Goal: Transaction & Acquisition: Purchase product/service

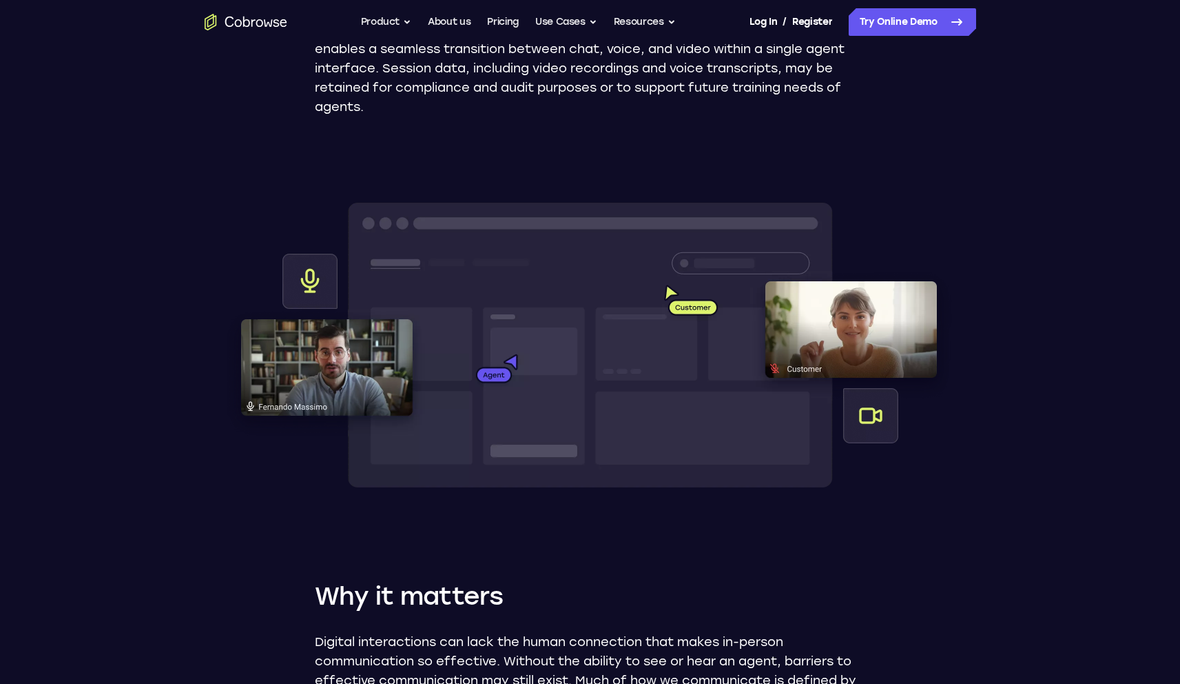
scroll to position [420, 0]
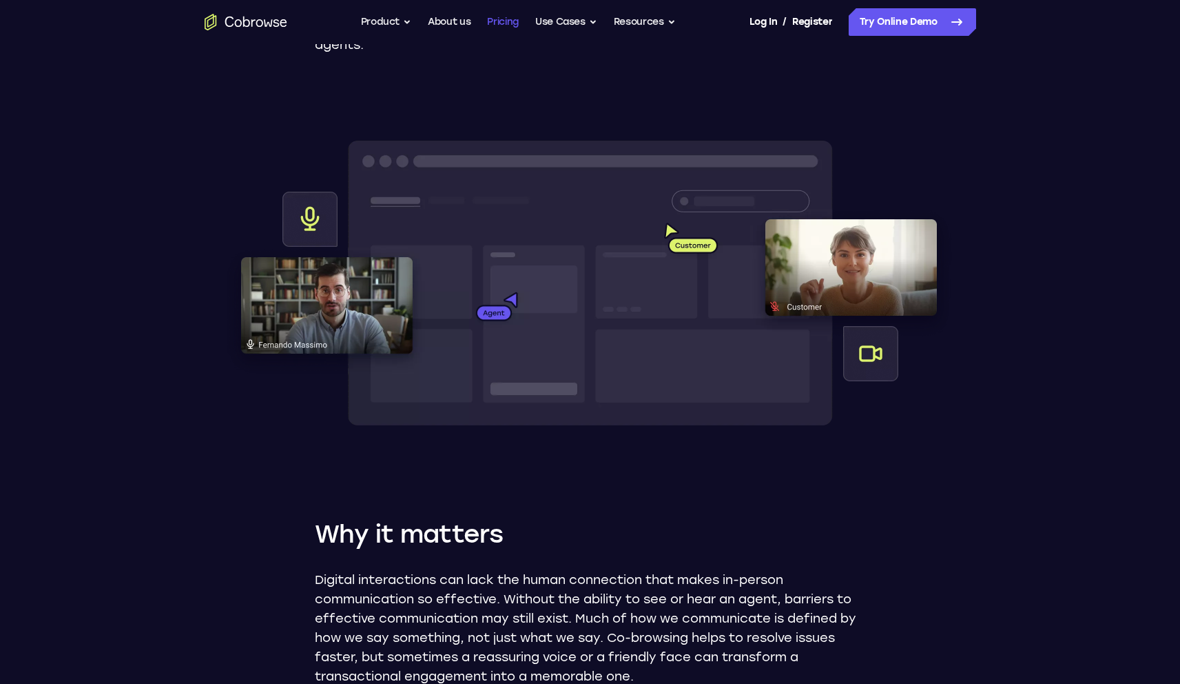
click at [502, 26] on link "Pricing" at bounding box center [503, 22] width 32 height 28
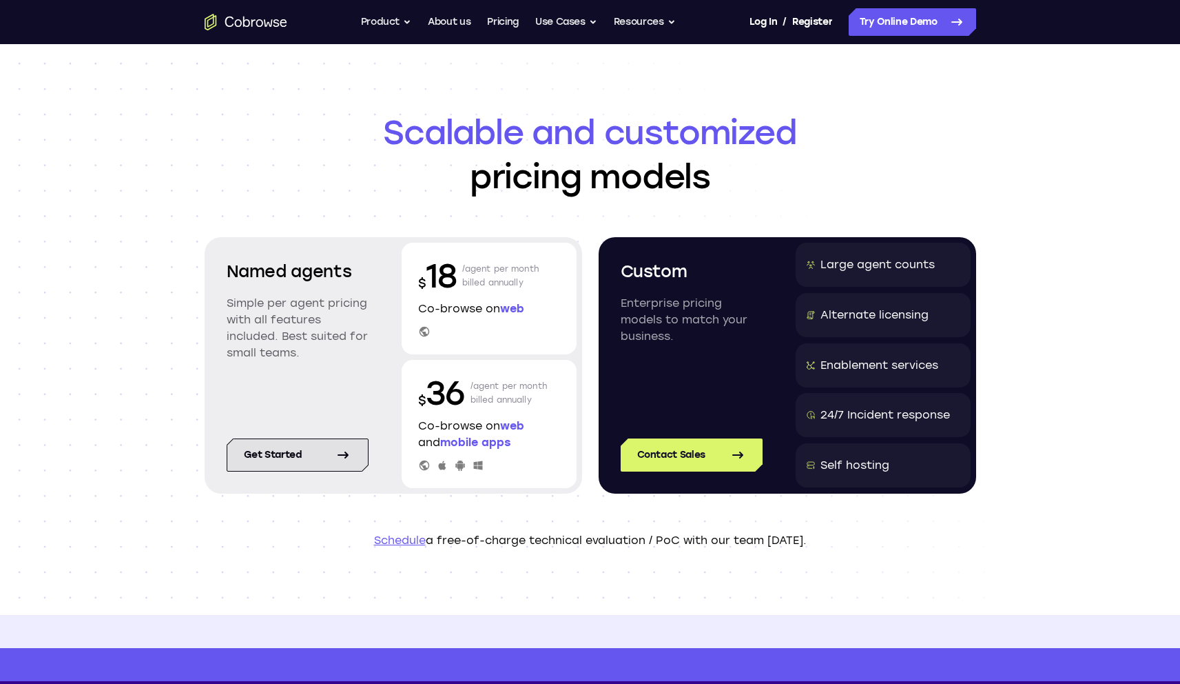
click at [285, 455] on link "Get started" at bounding box center [298, 454] width 142 height 33
click at [438, 274] on p "$ 18" at bounding box center [437, 276] width 39 height 44
copy p "18"
click at [461, 280] on div "$ 18 /agent per month billed annually" at bounding box center [489, 276] width 142 height 44
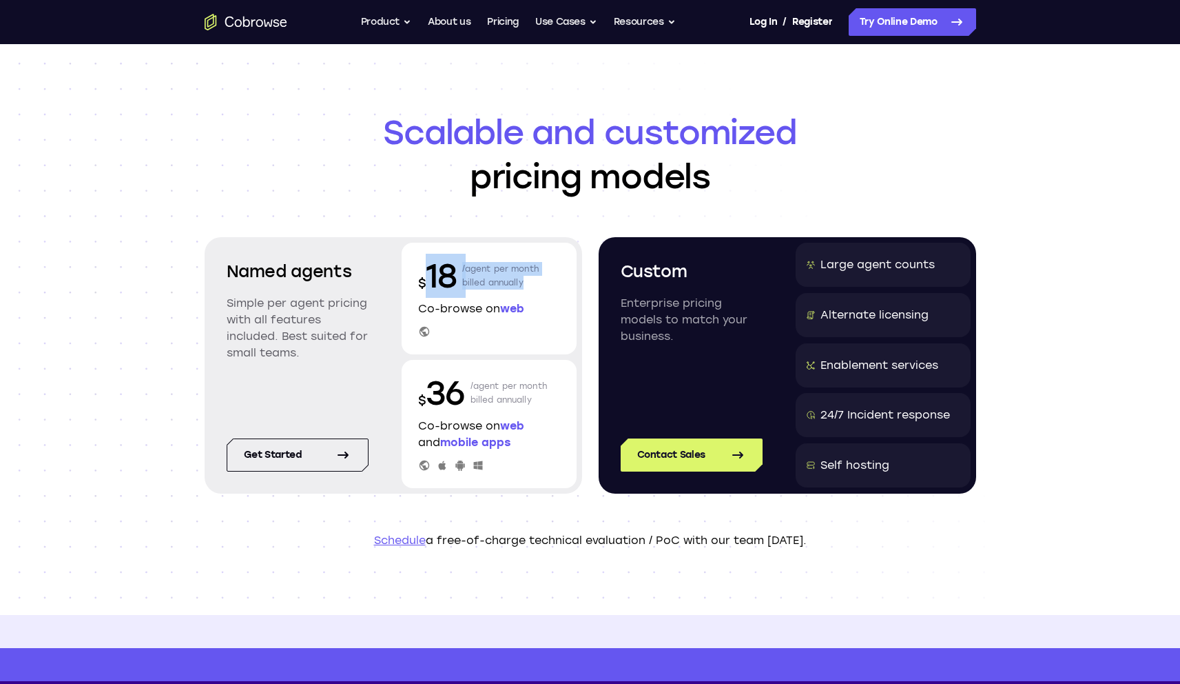
drag, startPoint x: 429, startPoint y: 267, endPoint x: 551, endPoint y: 293, distance: 124.6
click at [551, 293] on div "$ 18 /agent per month billed annually" at bounding box center [489, 276] width 142 height 44
copy div "18 /agent per month billed annually"
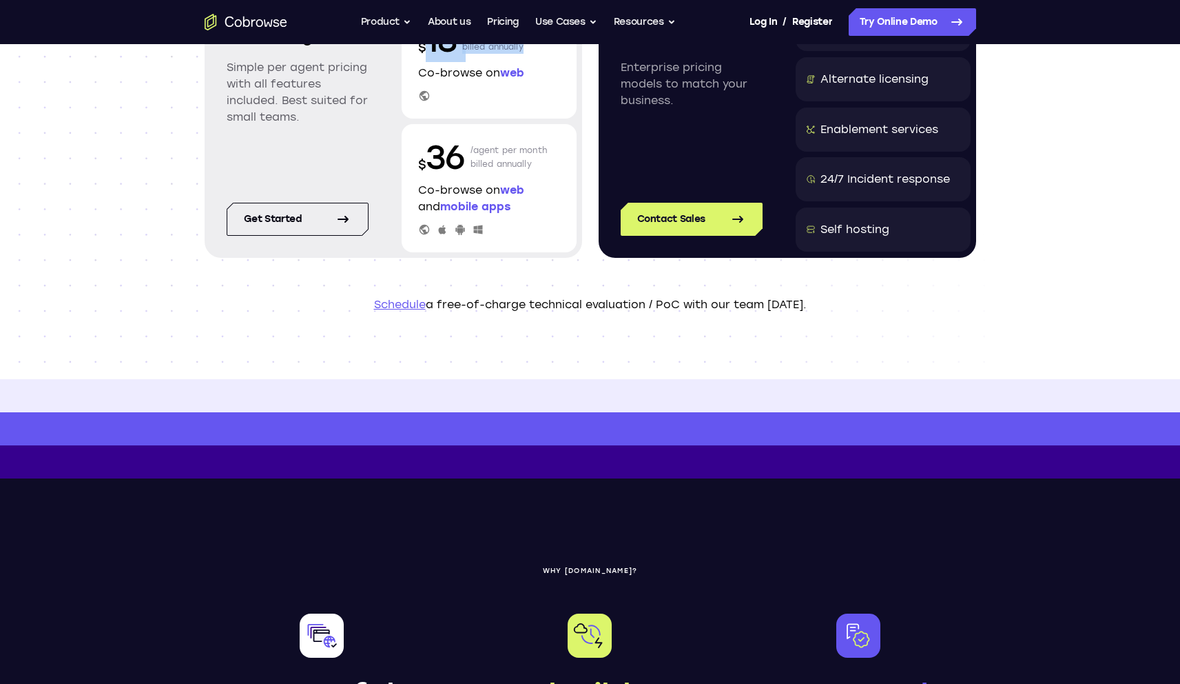
scroll to position [241, 0]
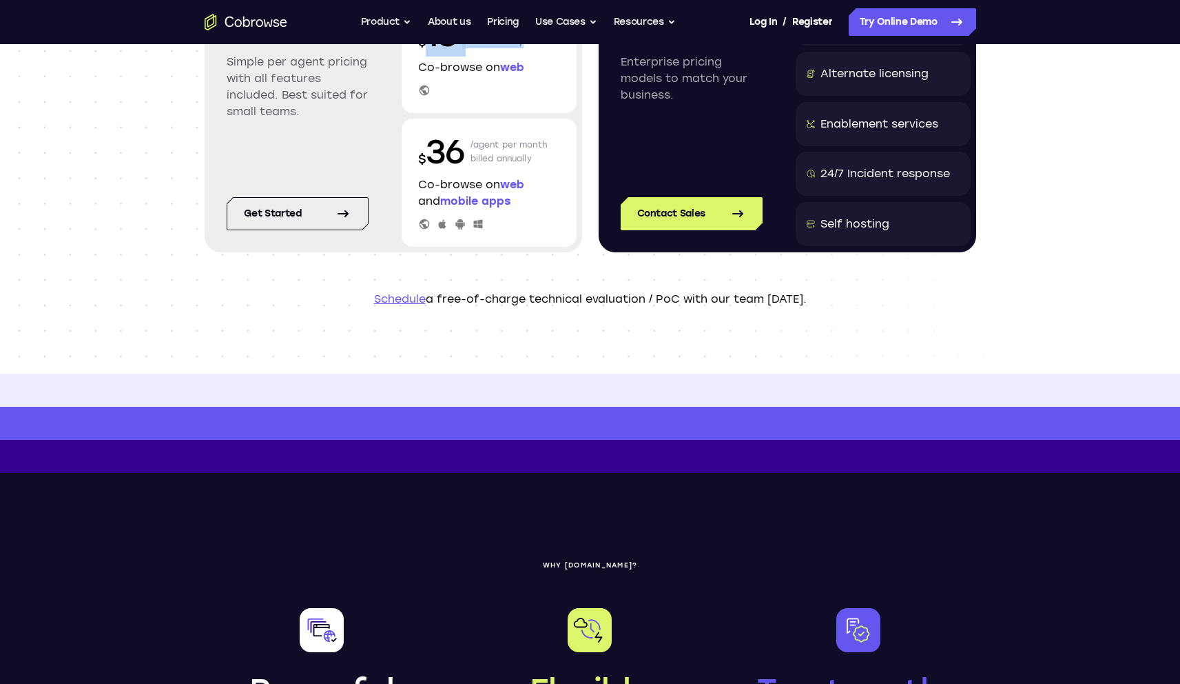
click at [402, 300] on link "Schedule" at bounding box center [400, 298] width 52 height 13
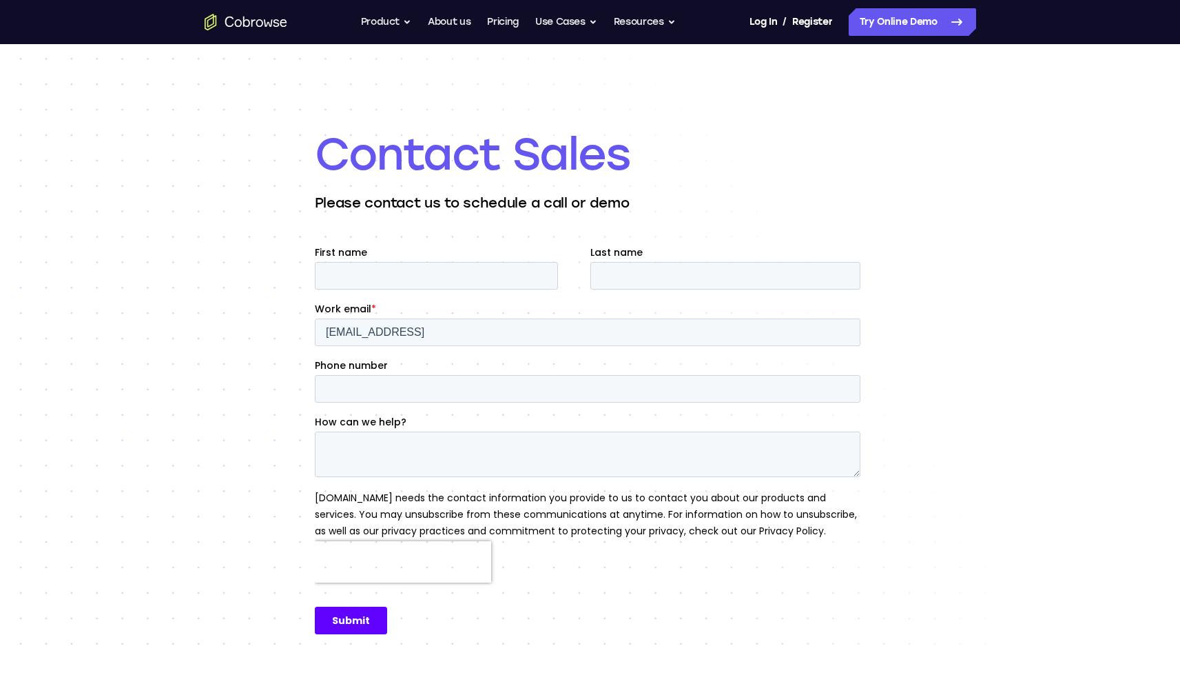
scroll to position [8, 0]
click at [834, 189] on header "Contact Sales Please contact us to schedule a call or demo" at bounding box center [590, 167] width 551 height 85
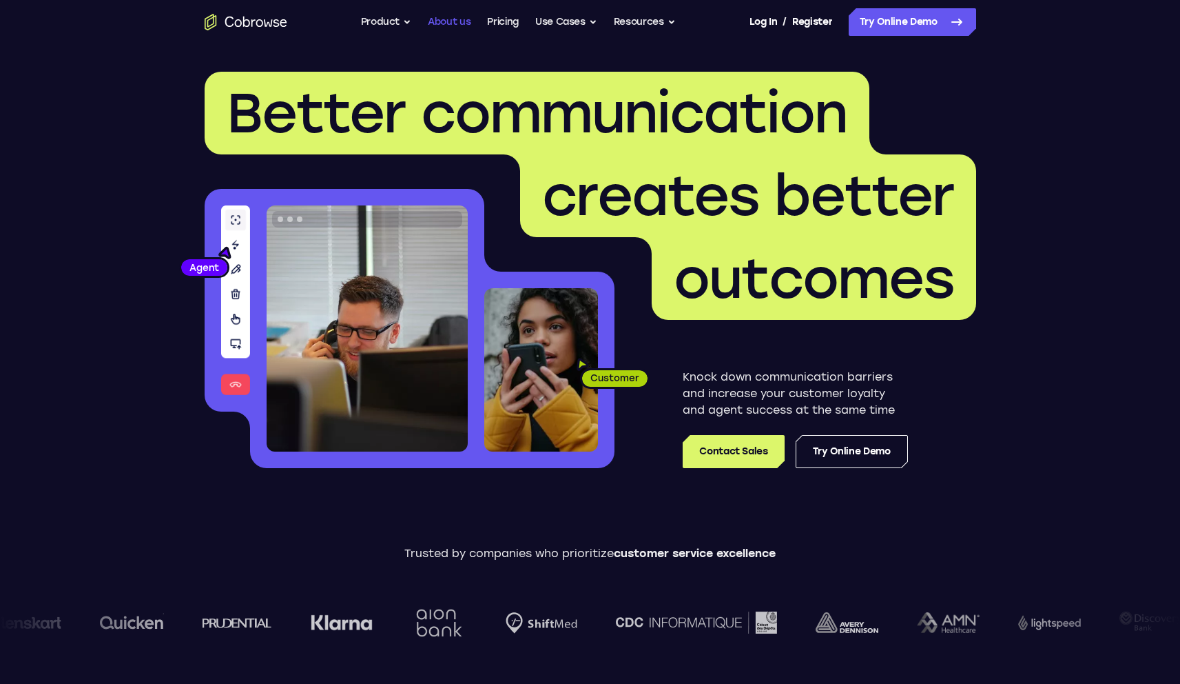
click at [454, 23] on link "About us" at bounding box center [449, 22] width 43 height 28
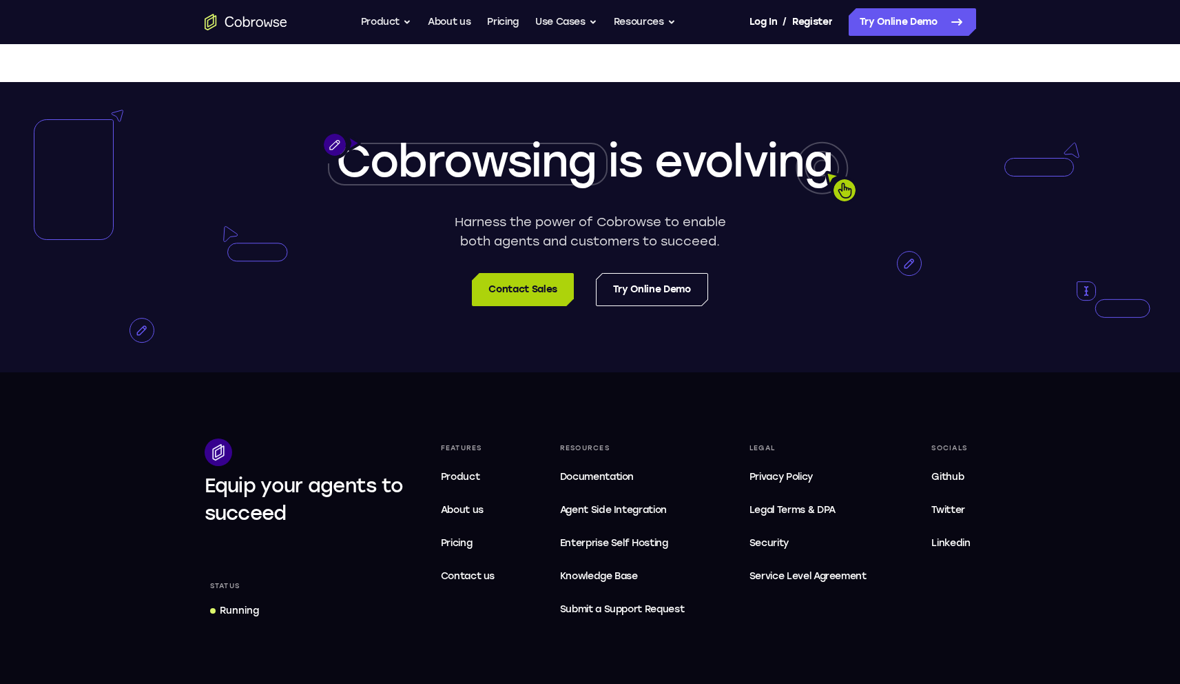
scroll to position [2610, 0]
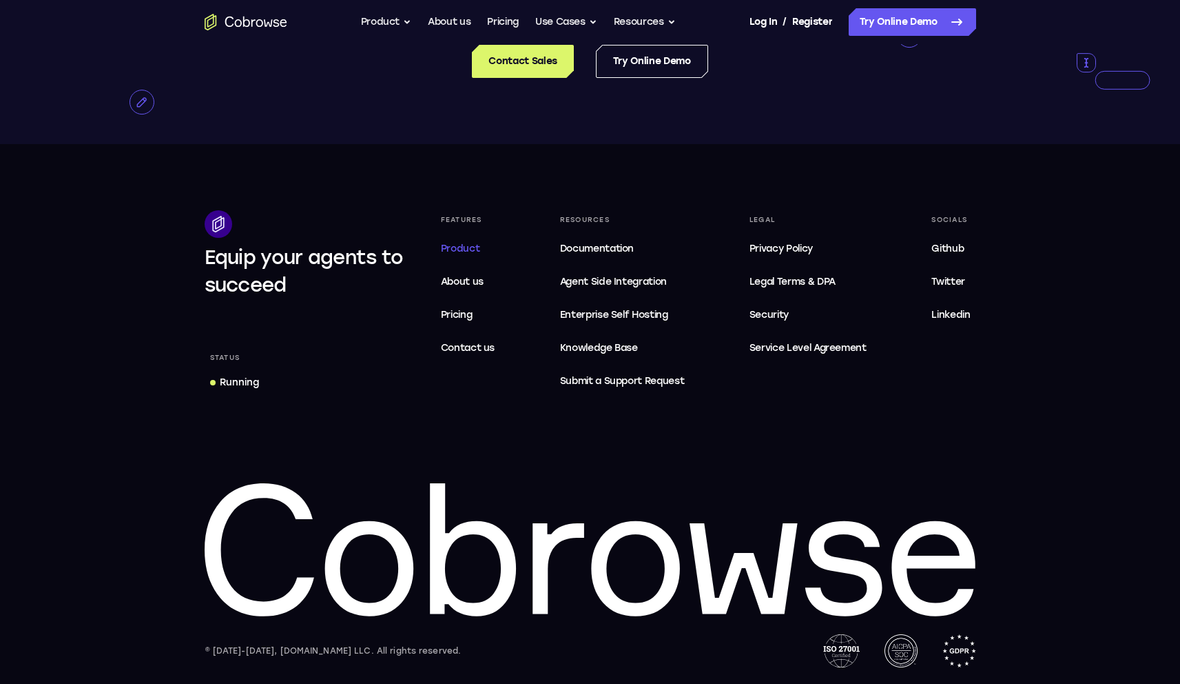
click at [453, 243] on span "Product" at bounding box center [460, 249] width 39 height 12
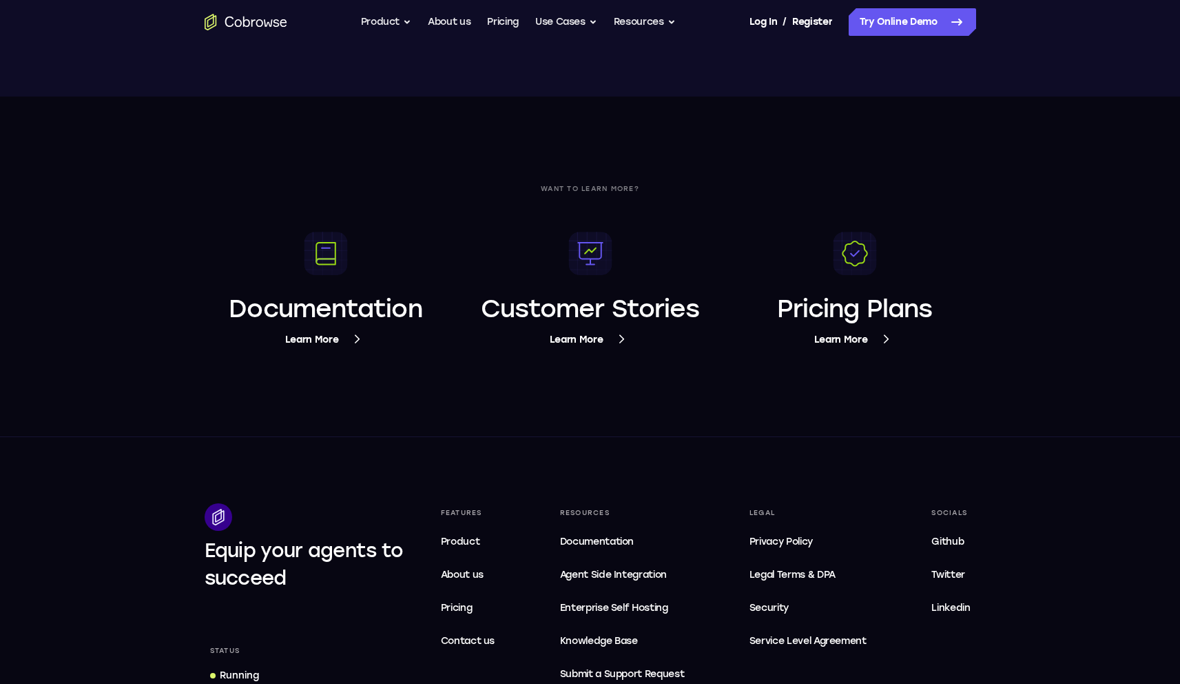
scroll to position [5064, 0]
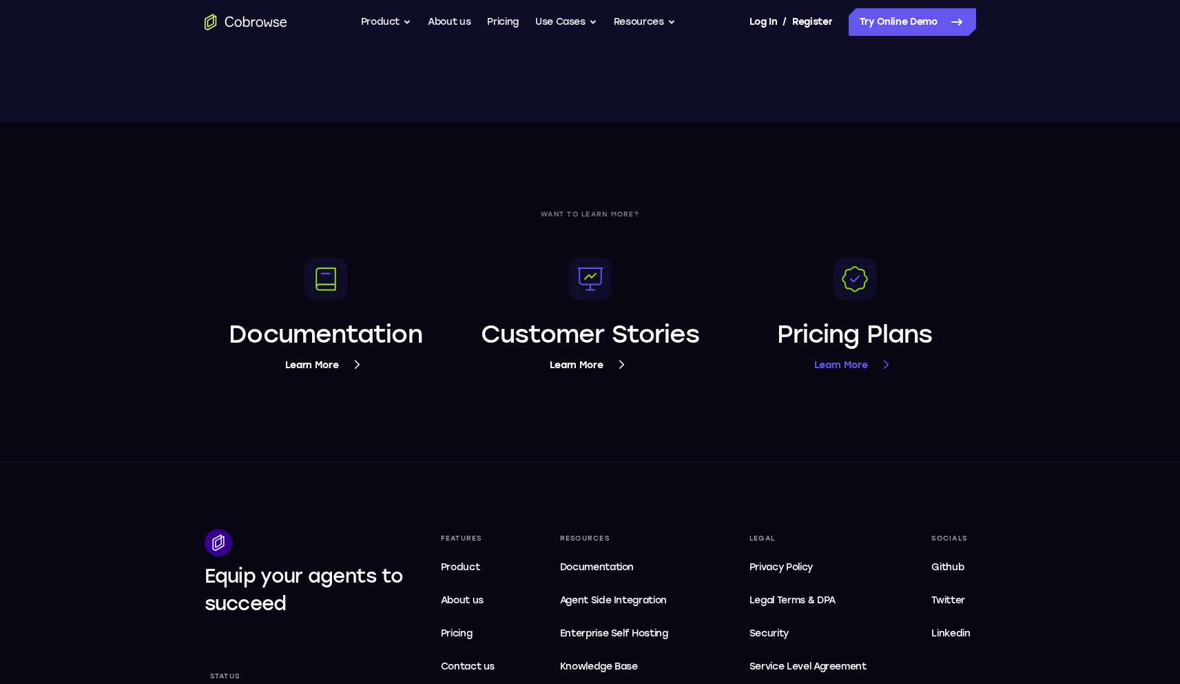
click at [836, 367] on span "Learn More" at bounding box center [854, 364] width 81 height 17
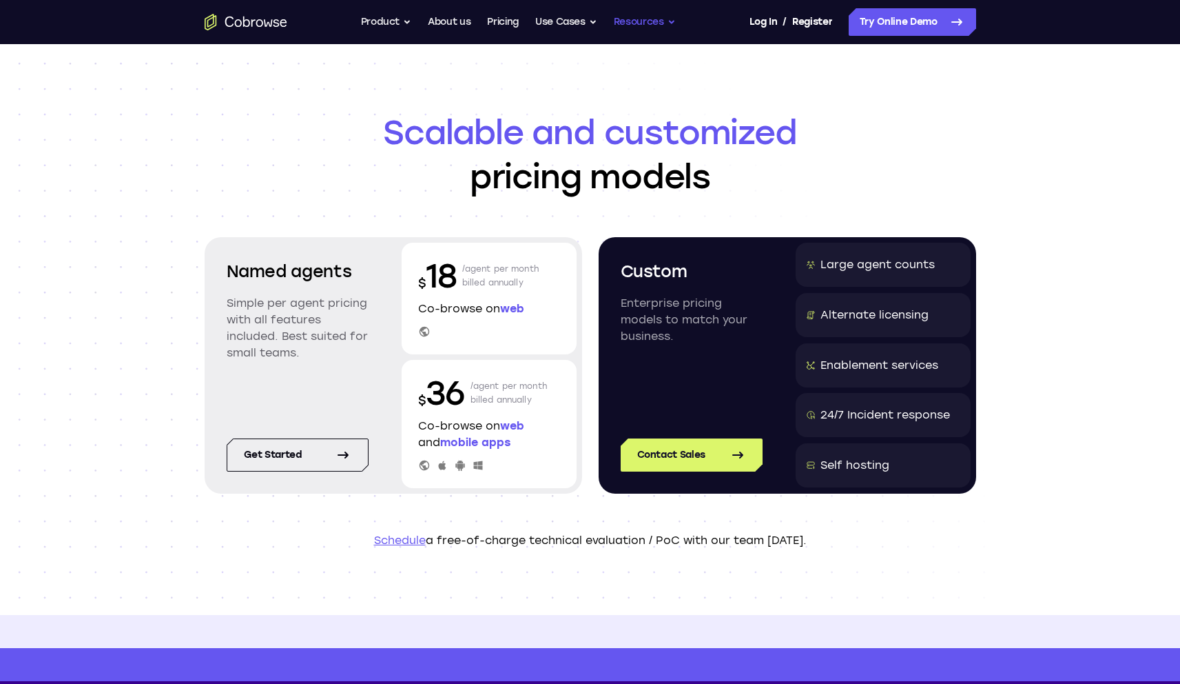
click at [628, 24] on button "Resources" at bounding box center [645, 22] width 62 height 28
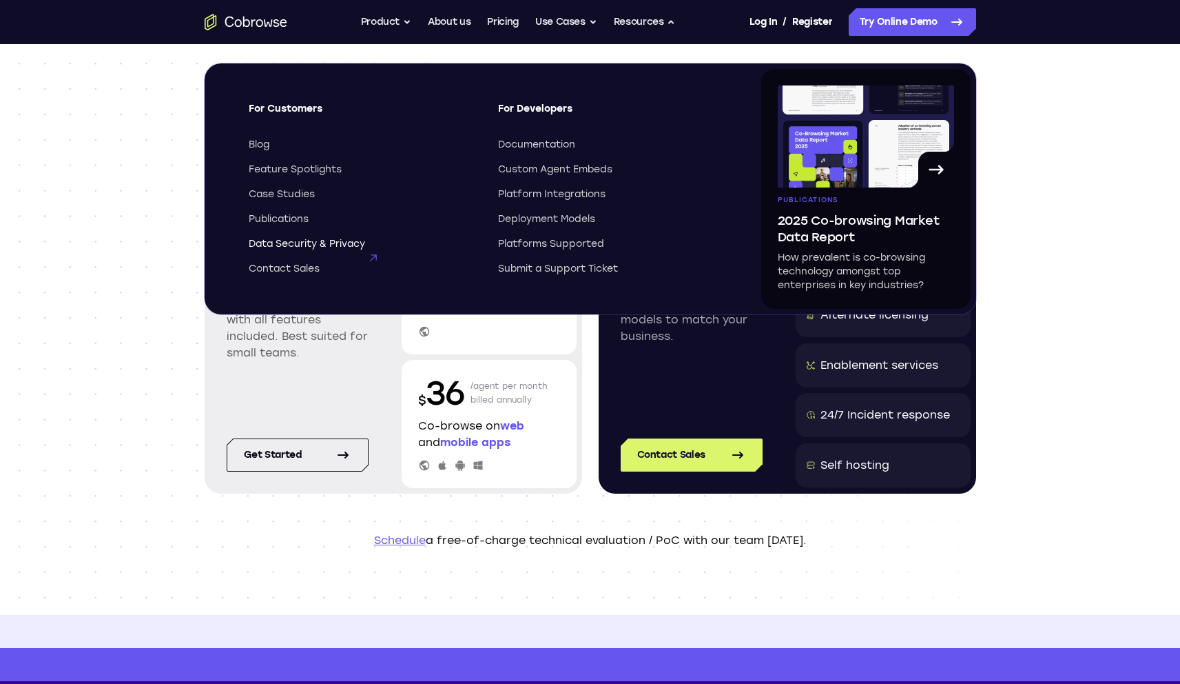
click at [346, 239] on span "Data Security & Privacy" at bounding box center [307, 244] width 116 height 14
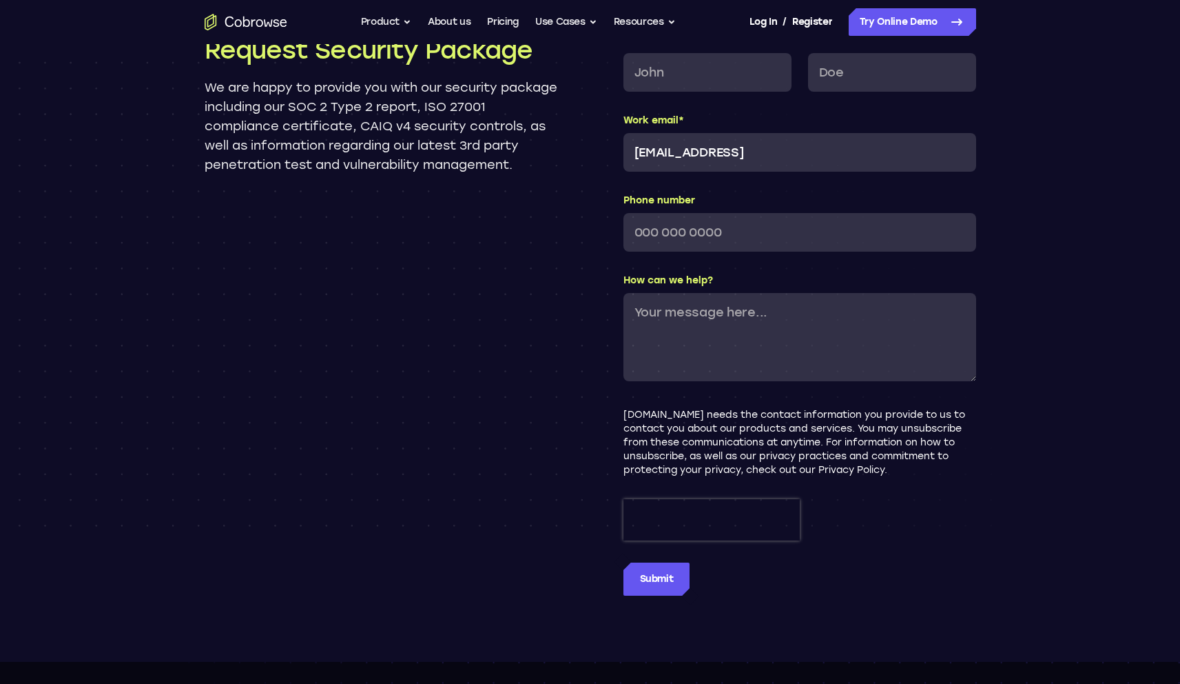
scroll to position [1418, 0]
click at [411, 93] on p "We are happy to provide you with our security package including our SOC 2 Type …" at bounding box center [381, 125] width 353 height 96
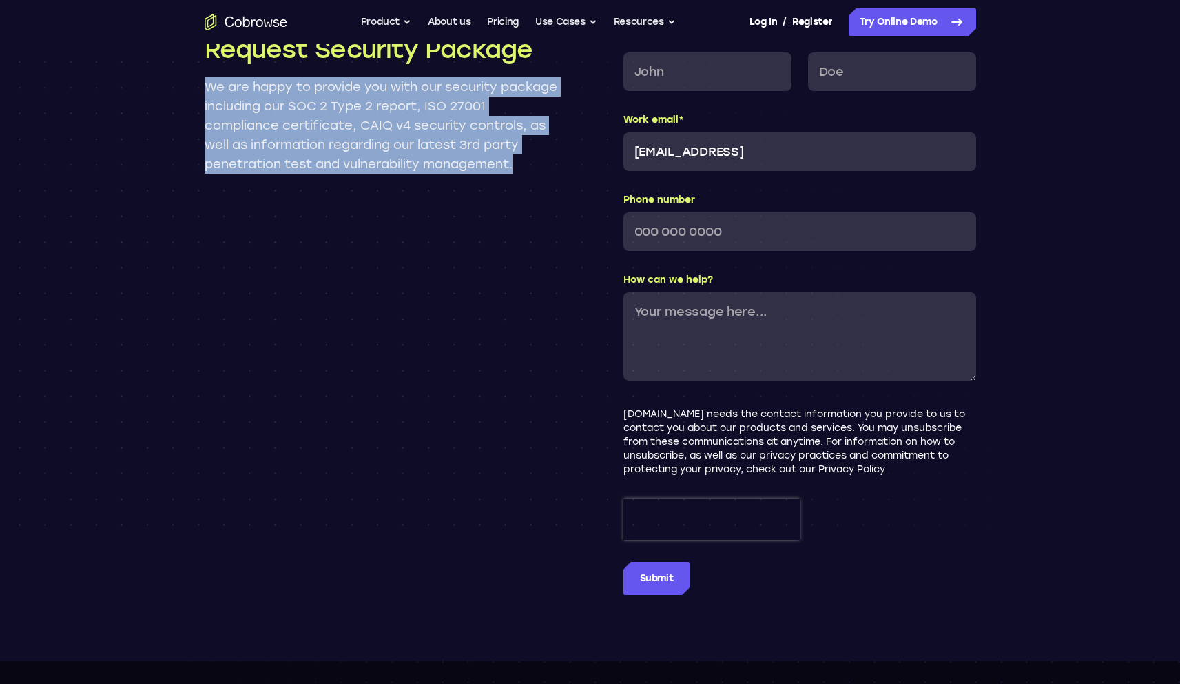
click at [411, 93] on p "We are happy to provide you with our security package including our SOC 2 Type …" at bounding box center [381, 125] width 353 height 96
copy div "We are happy to provide you with our security package including our SOC 2 Type …"
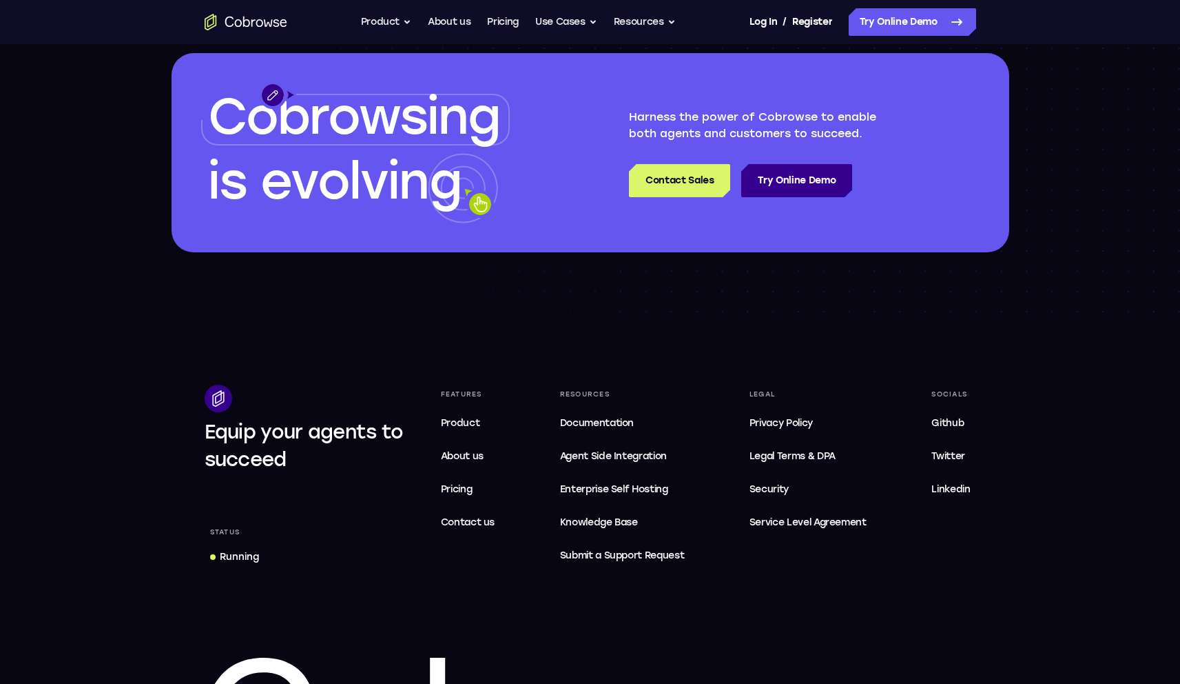
scroll to position [2106, 0]
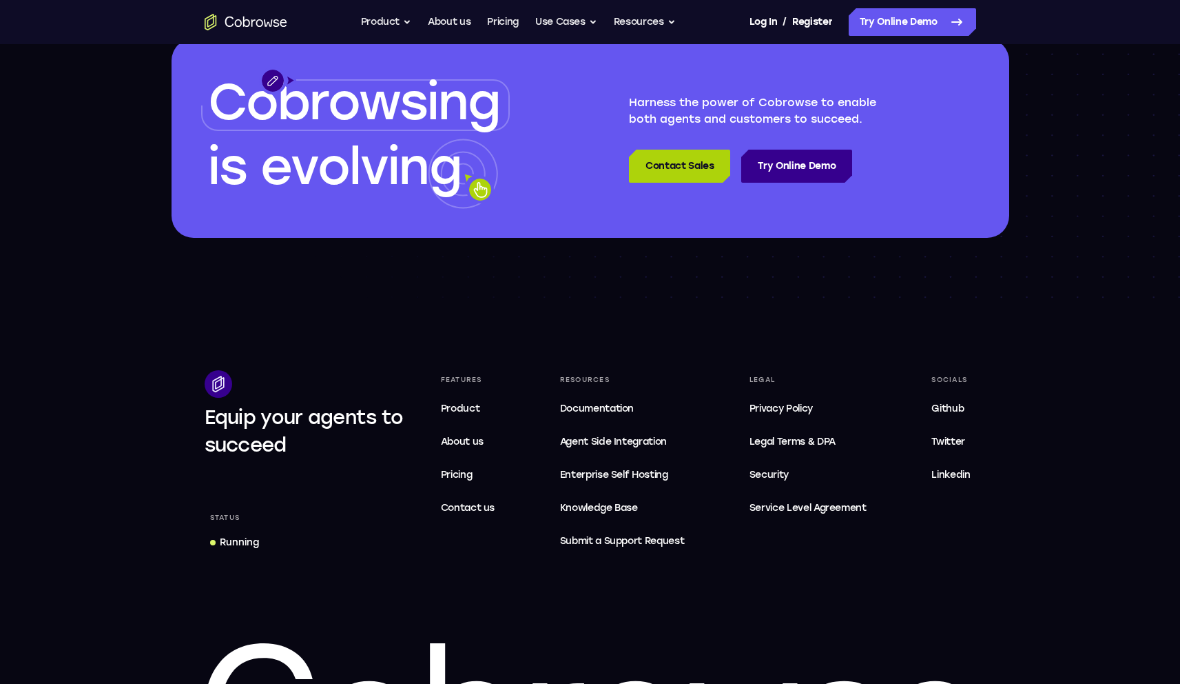
click at [679, 156] on link "Contact Sales" at bounding box center [679, 166] width 101 height 33
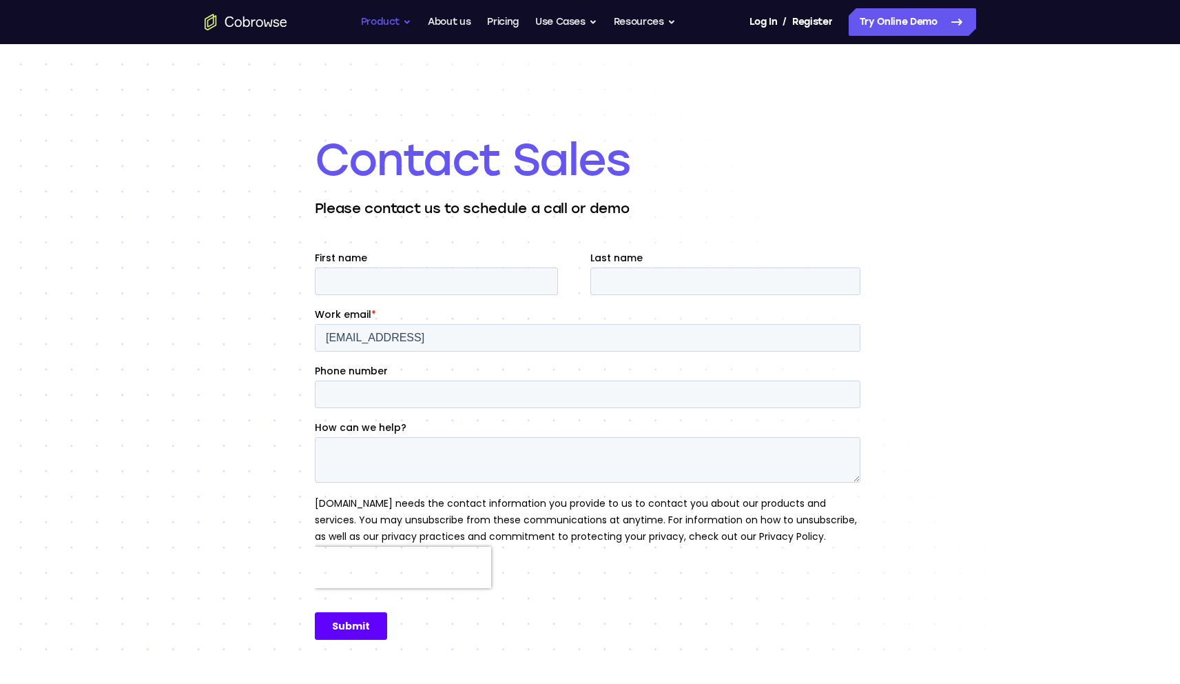
click at [399, 18] on button "Product" at bounding box center [386, 22] width 51 height 28
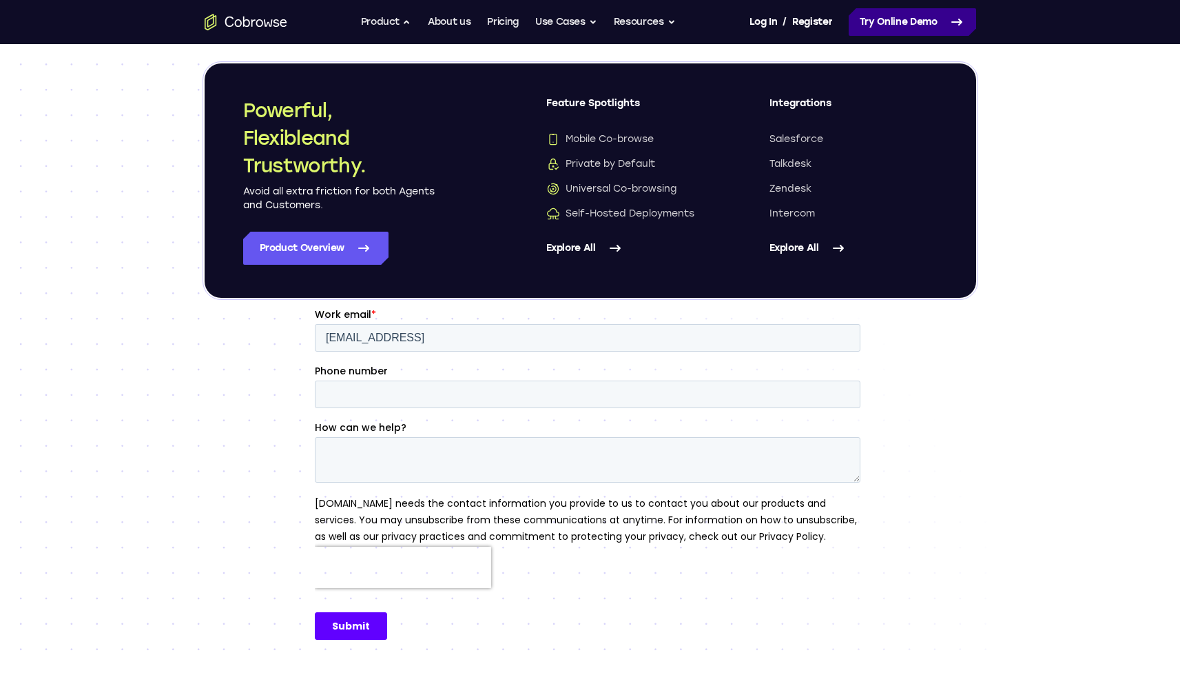
click at [883, 28] on link "Try Online Demo" at bounding box center [912, 22] width 127 height 28
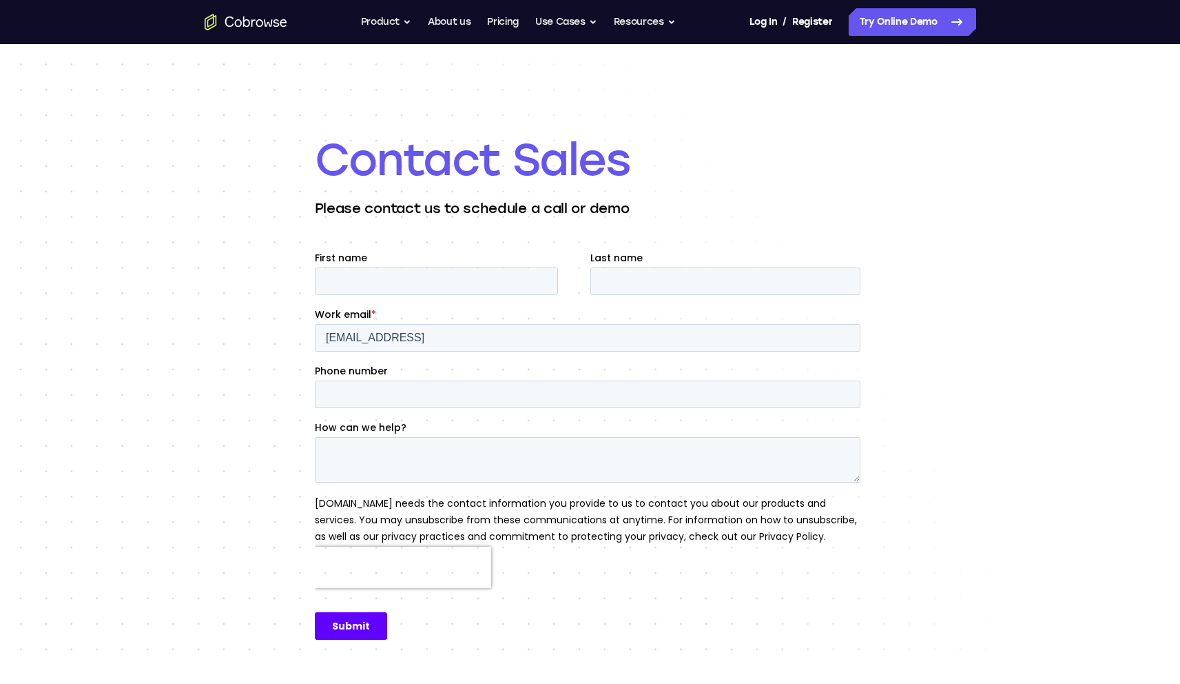
click at [231, 19] on icon "Go to the home page" at bounding box center [246, 22] width 83 height 17
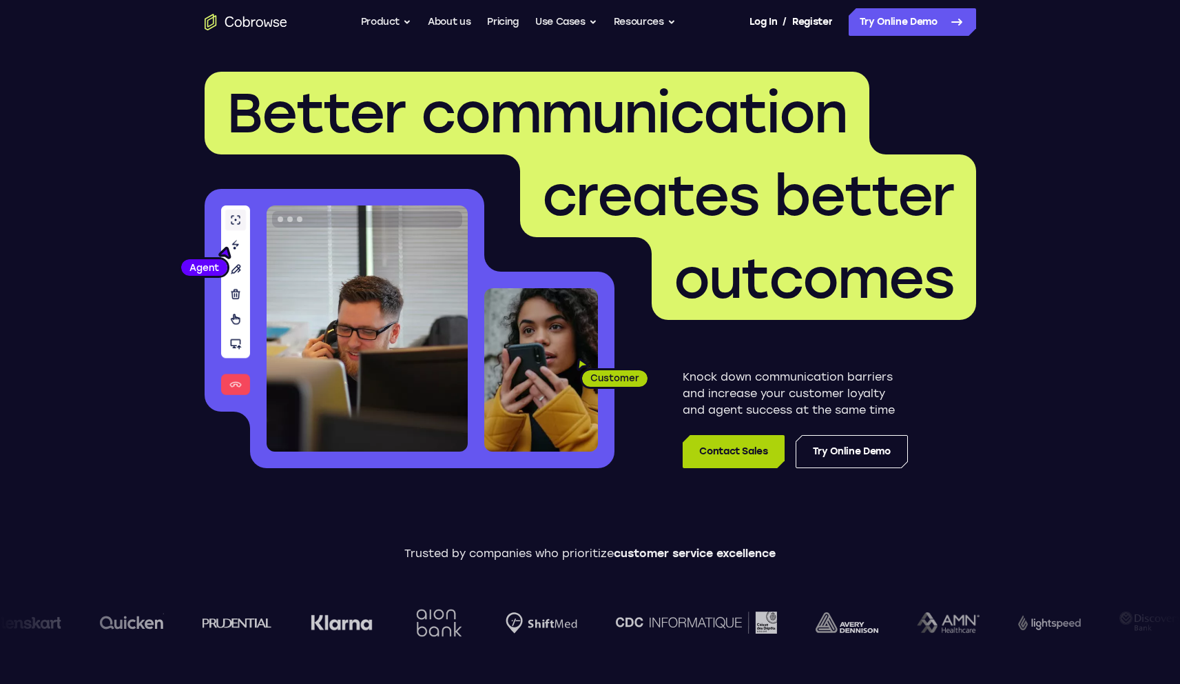
click at [739, 450] on link "Contact Sales" at bounding box center [733, 451] width 101 height 33
